Goal: Ask a question

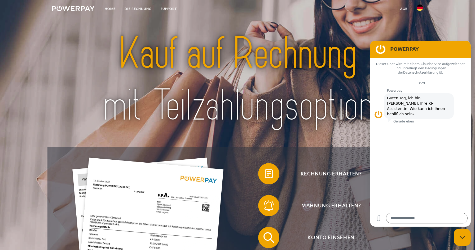
click at [79, 7] on img at bounding box center [73, 8] width 43 height 5
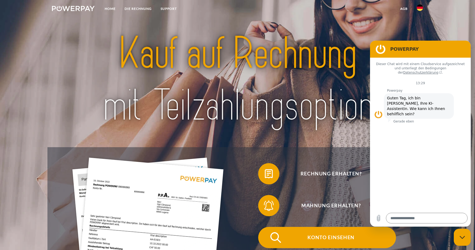
click at [334, 236] on span "Konto einsehen" at bounding box center [331, 237] width 130 height 21
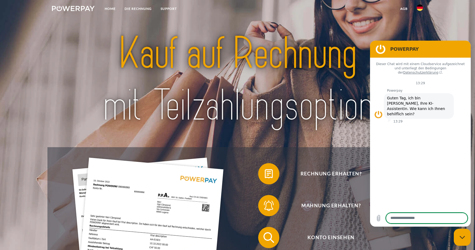
click at [398, 218] on textarea at bounding box center [427, 217] width 82 height 11
type textarea "**********"
click at [463, 217] on icon "Nachricht senden" at bounding box center [462, 218] width 5 height 6
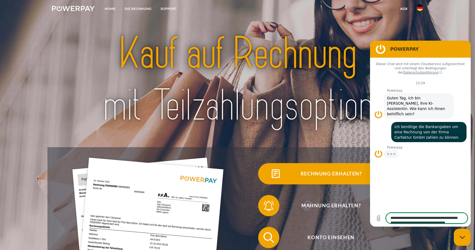
click at [323, 173] on span "Rechnung erhalten?" at bounding box center [331, 173] width 130 height 21
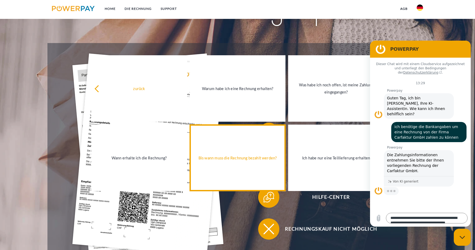
scroll to position [104, 0]
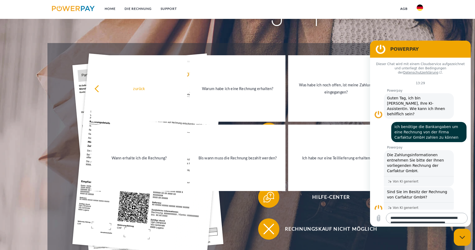
click at [400, 218] on textarea "**********" at bounding box center [427, 217] width 82 height 11
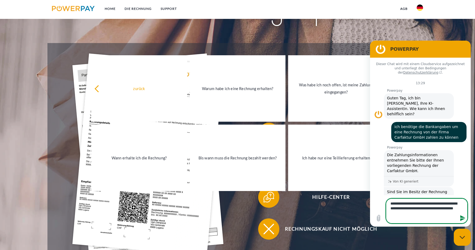
type textarea "**********"
click at [462, 218] on icon "Nachricht senden" at bounding box center [463, 218] width 6 height 6
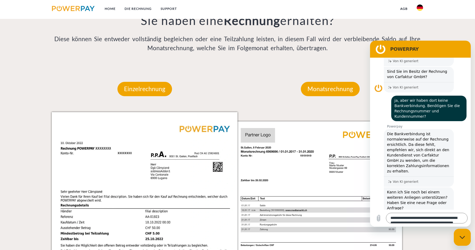
scroll to position [462, 0]
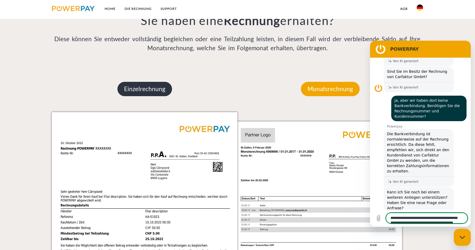
click at [142, 89] on p "Einzelrechnung" at bounding box center [145, 89] width 55 height 14
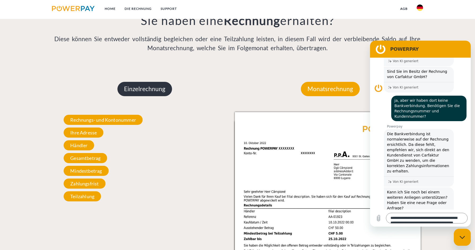
click at [144, 88] on p "Einzelrechnung" at bounding box center [145, 89] width 55 height 14
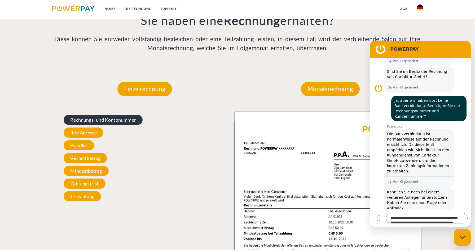
click at [103, 118] on span "Rechnungs- und Kontonummer" at bounding box center [103, 120] width 79 height 10
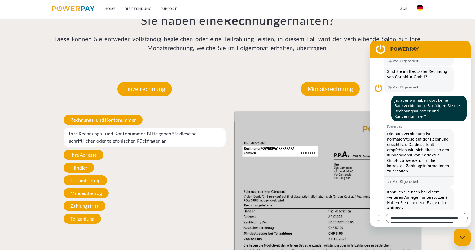
click at [129, 138] on span "Ihre Rechnungs –und Kontonummer. Bitte geben Sie diese bei schriftlichen oder t…" at bounding box center [145, 137] width 162 height 20
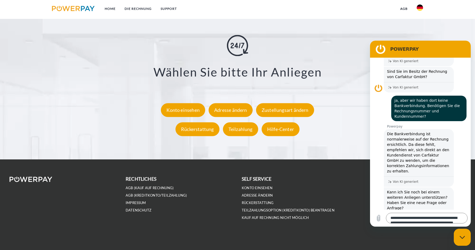
scroll to position [1027, 0]
